Goal: Use online tool/utility: Utilize a website feature to perform a specific function

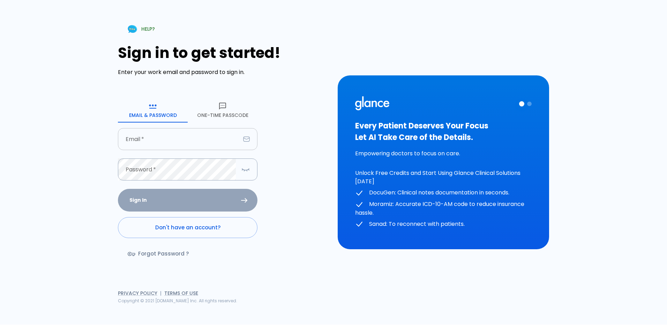
click at [155, 138] on input "text" at bounding box center [179, 139] width 122 height 22
type input "[EMAIL_ADDRESS][DOMAIN_NAME]"
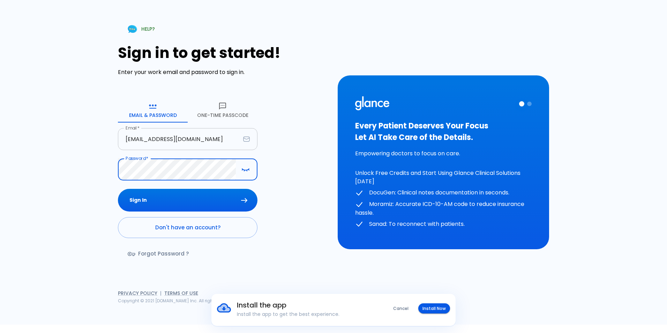
click at [118, 189] on button "Sign In" at bounding box center [188, 200] width 140 height 23
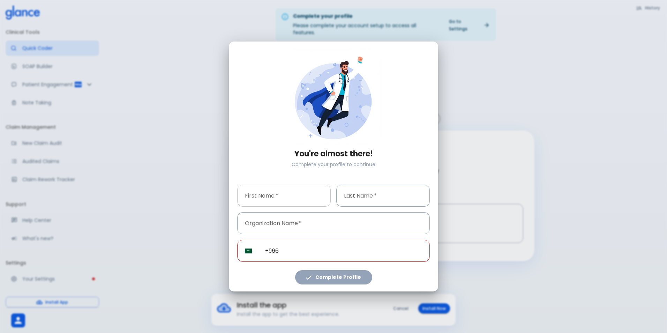
click at [308, 202] on input "text" at bounding box center [283, 196] width 93 height 22
type input "[PERSON_NAME]"
click at [392, 199] on input "text" at bounding box center [382, 196] width 93 height 22
type input "om"
click at [304, 220] on input "text" at bounding box center [333, 223] width 193 height 22
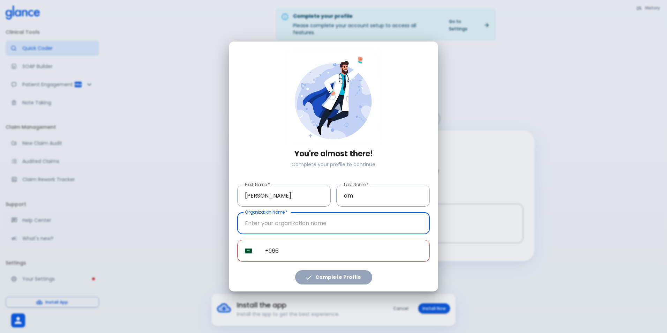
type input "Ministry of Health"
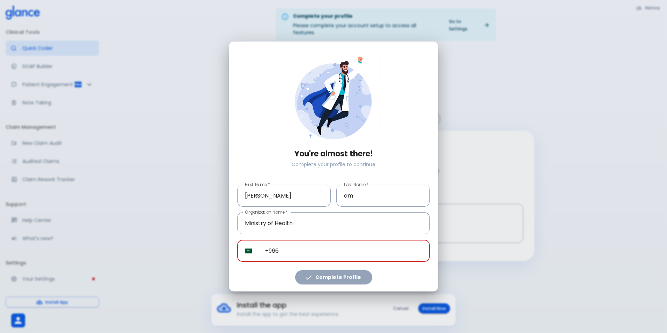
click at [284, 247] on input "+966" at bounding box center [343, 251] width 172 height 22
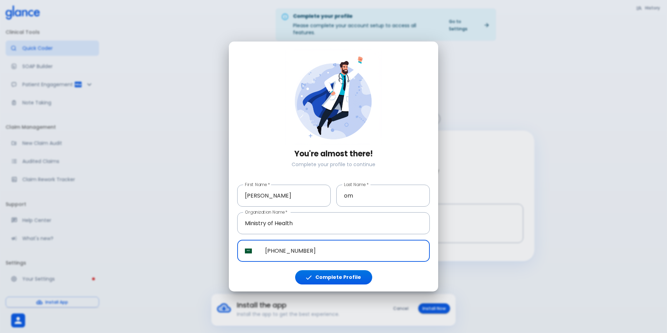
type input "[PHONE_NUMBER]"
click at [355, 277] on button "Complete Profile" at bounding box center [333, 277] width 77 height 14
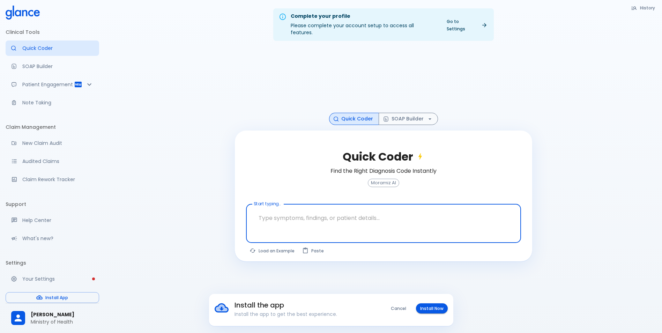
click at [334, 218] on textarea at bounding box center [383, 218] width 265 height 22
paste textarea "patient with acute dizziness and fatigue for 3 weeks mylagia and generilized bo…"
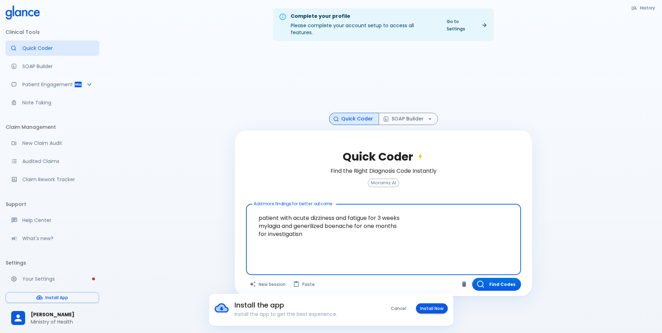
click at [262, 209] on textarea "patient with acute dizziness and fatigue for 3 weeks mylagia and generilized bo…" at bounding box center [383, 234] width 265 height 54
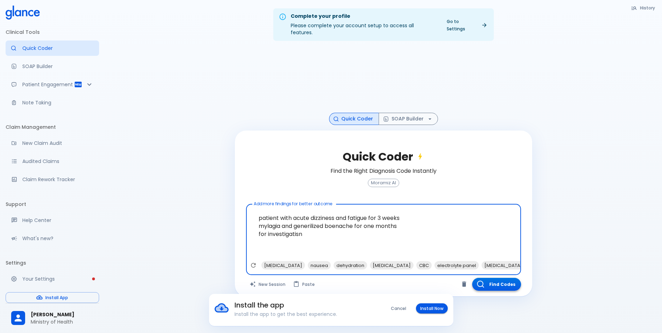
type textarea "patient with acute dizziness and fatigue for 3 weeks mylagia and generilized bo…"
click at [495, 279] on button "Find Codes" at bounding box center [496, 284] width 49 height 13
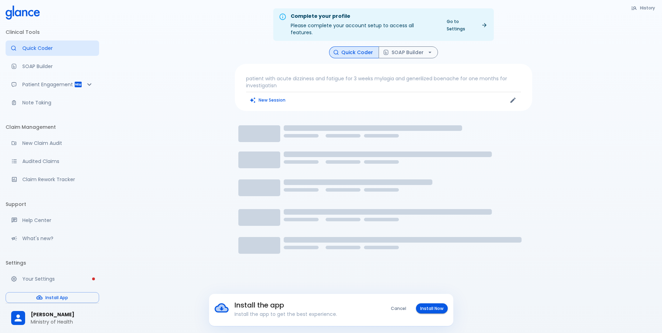
click at [400, 306] on button "Cancel" at bounding box center [399, 308] width 24 height 10
